Goal: Task Accomplishment & Management: Manage account settings

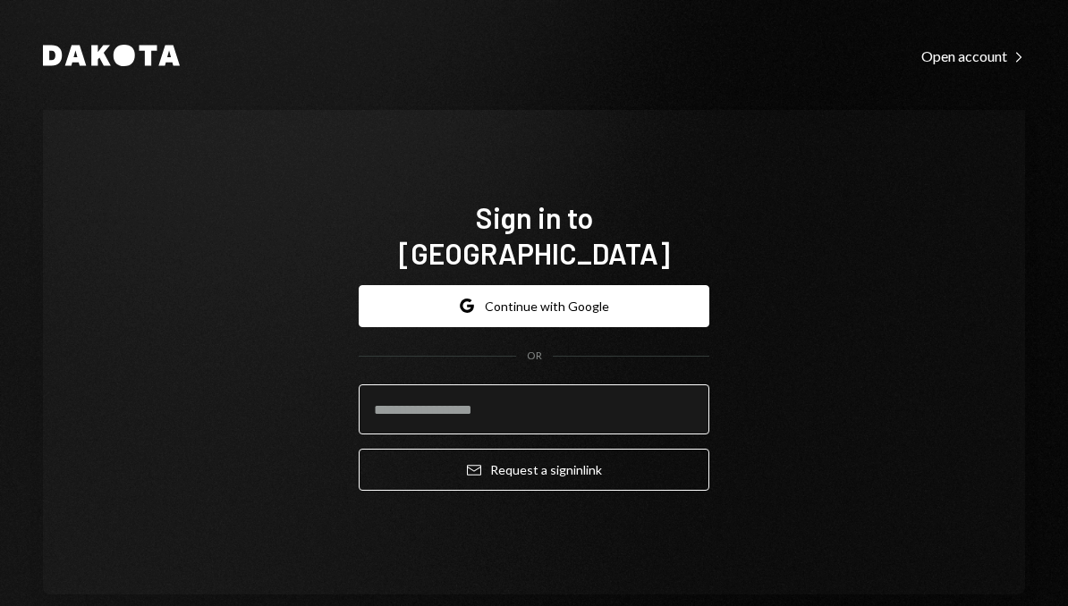
click at [552, 399] on input "email" at bounding box center [534, 409] width 350 height 50
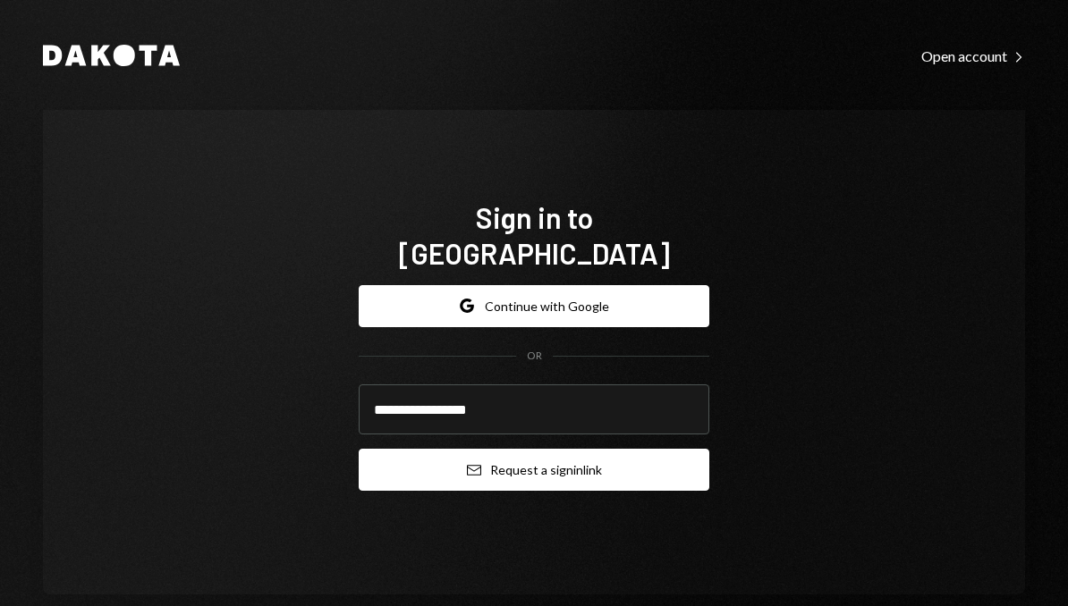
type input "**********"
click at [574, 469] on button "Email Request a sign in link" at bounding box center [534, 470] width 350 height 42
